Goal: Use online tool/utility

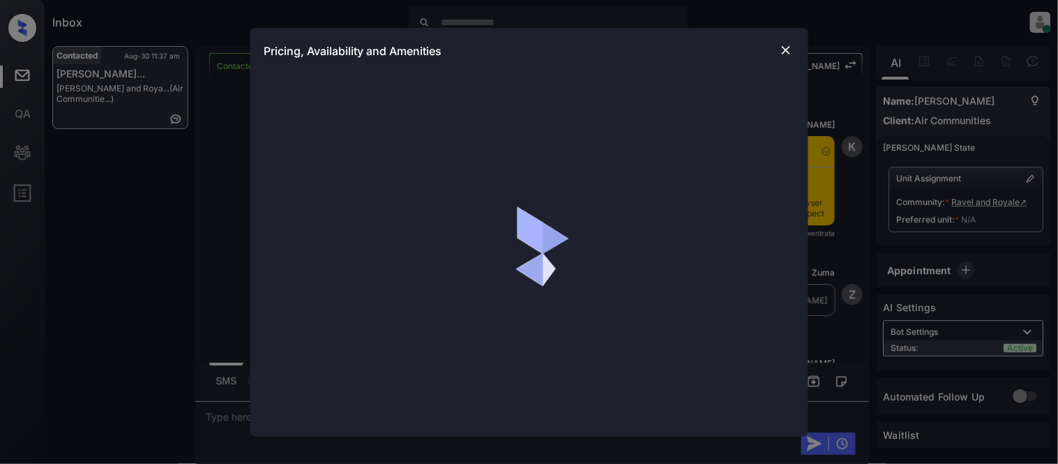
scroll to position [2476, 0]
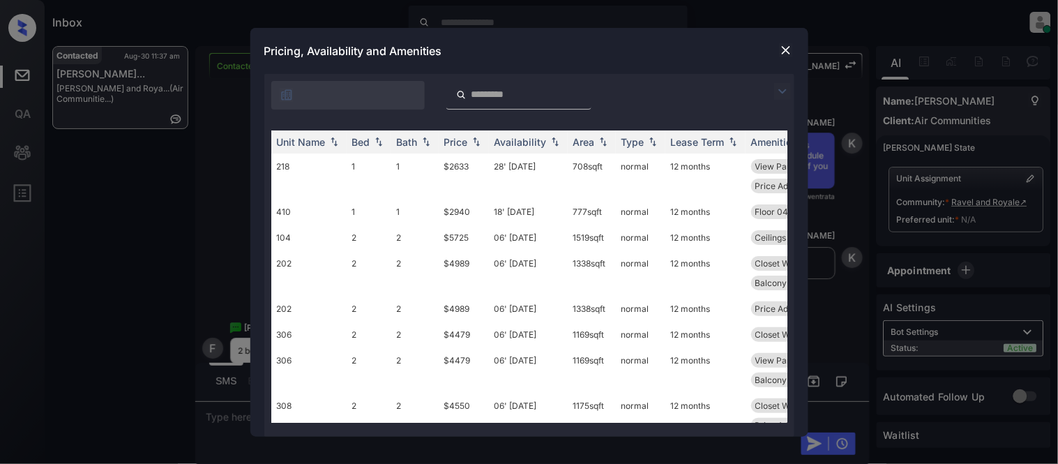
click at [778, 89] on img at bounding box center [782, 91] width 17 height 17
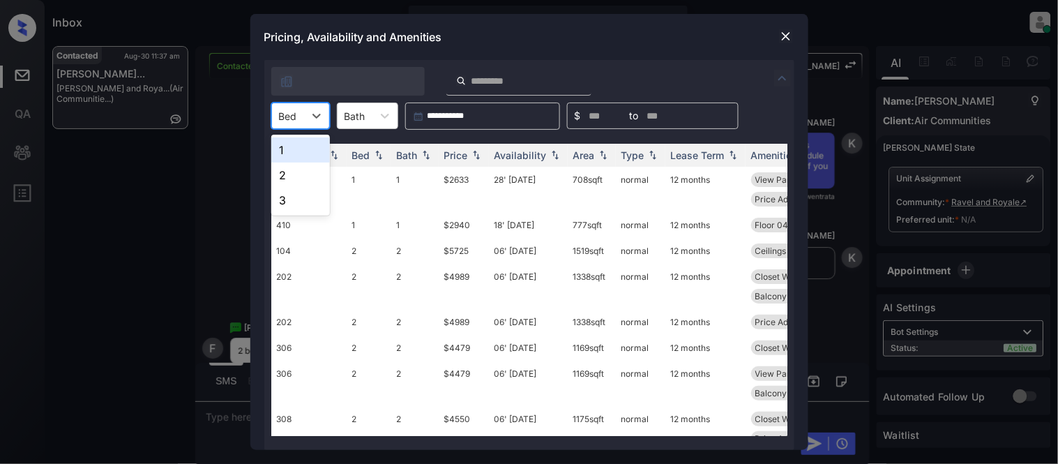
click at [289, 121] on div at bounding box center [288, 116] width 18 height 15
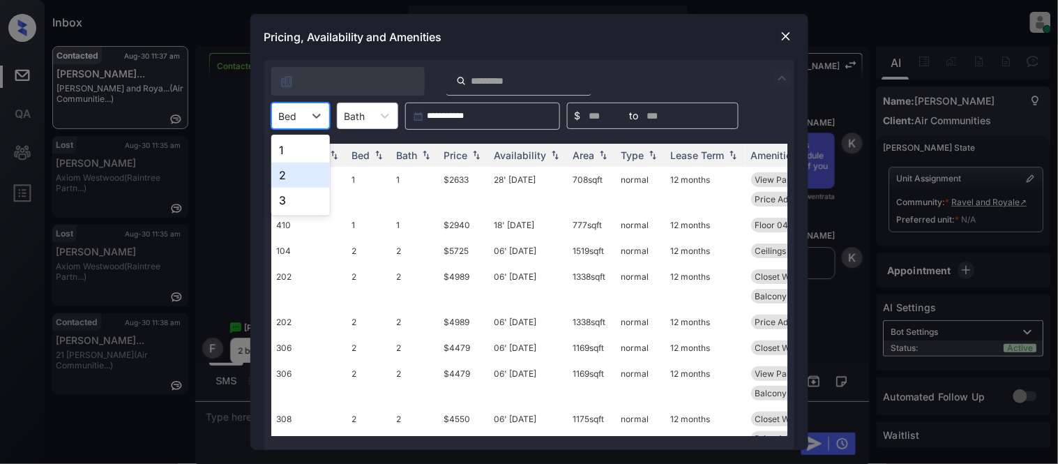
click at [303, 169] on div "2" at bounding box center [300, 174] width 59 height 25
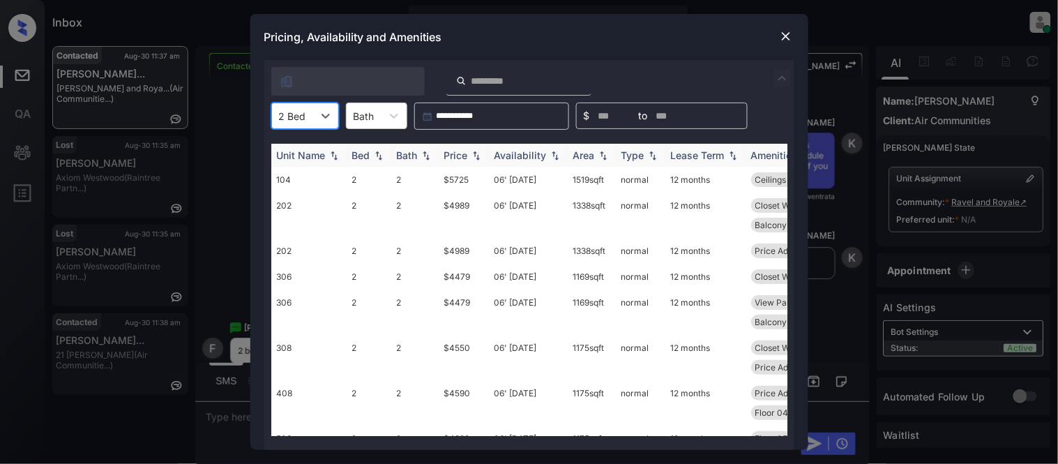
click at [462, 155] on div "Price" at bounding box center [456, 155] width 24 height 12
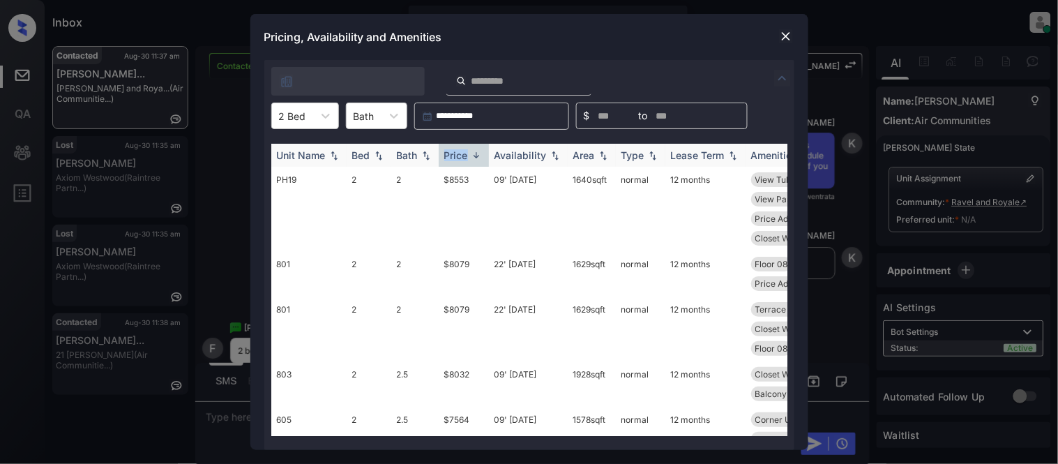
click at [462, 155] on div "Price" at bounding box center [456, 155] width 24 height 12
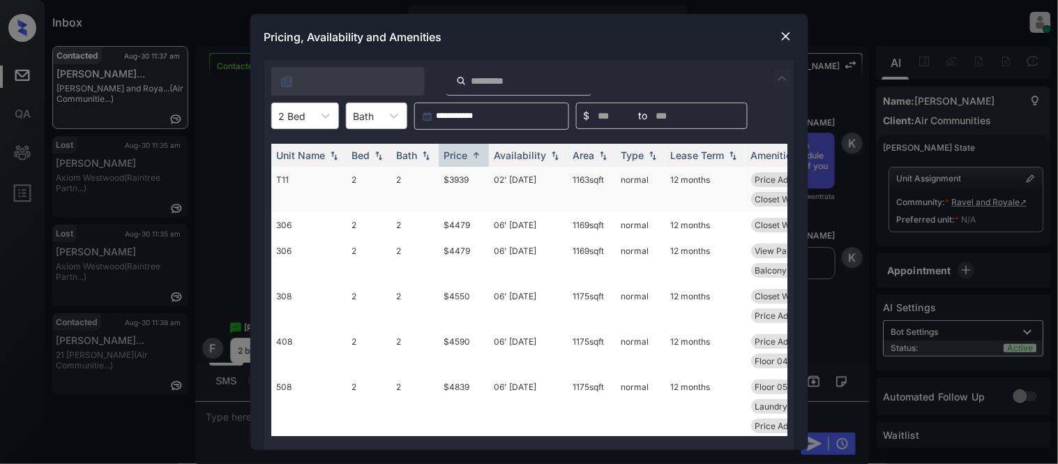
click at [456, 175] on td "$3939" at bounding box center [464, 189] width 50 height 45
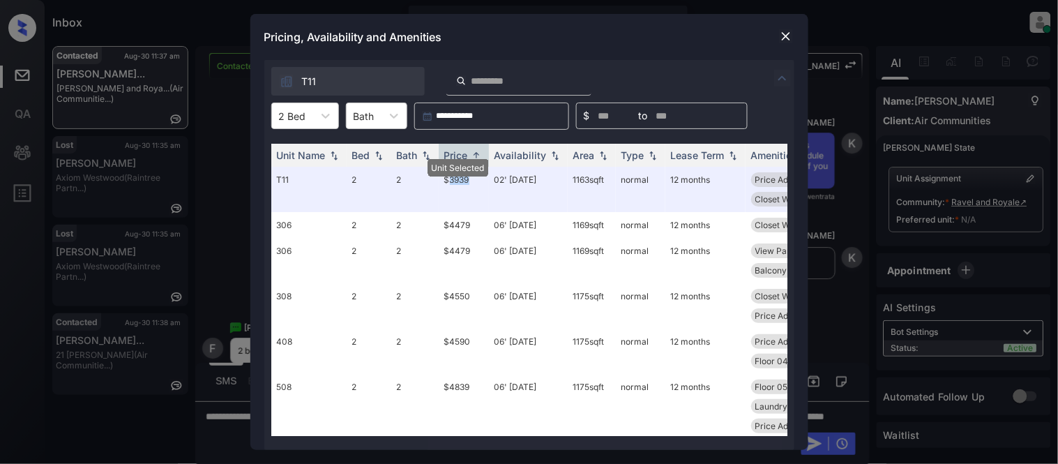
click at [783, 38] on img at bounding box center [786, 36] width 14 height 14
